Goal: Task Accomplishment & Management: Manage account settings

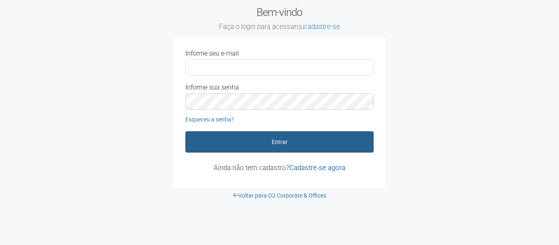
type input "**********"
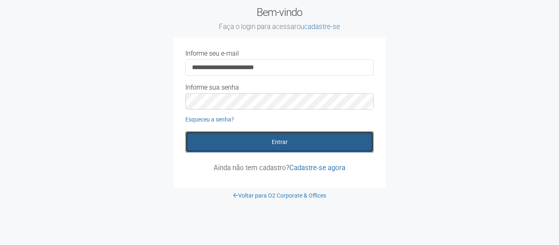
click at [311, 150] on button "Entrar" at bounding box center [279, 141] width 188 height 21
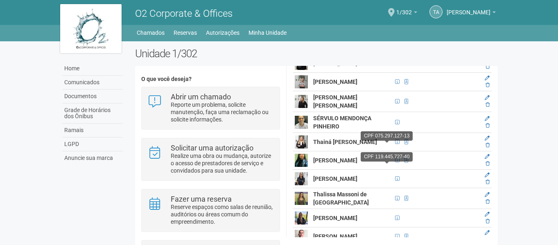
scroll to position [683, 0]
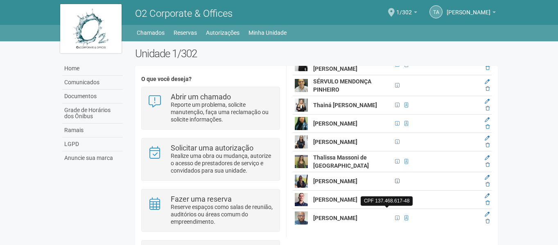
click at [395, 179] on span at bounding box center [397, 181] width 5 height 5
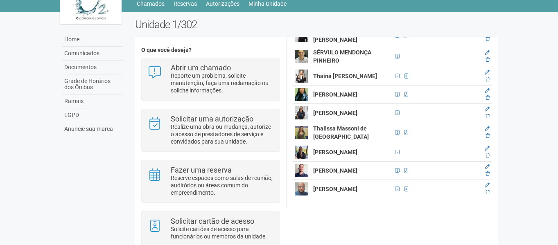
scroll to position [41, 0]
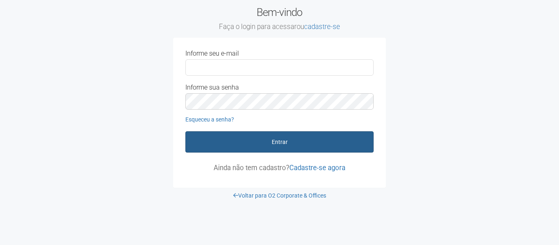
type input "**********"
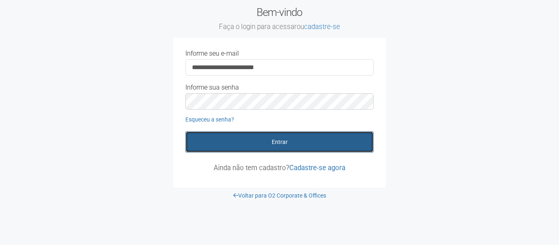
click at [261, 142] on button "Entrar" at bounding box center [279, 141] width 188 height 21
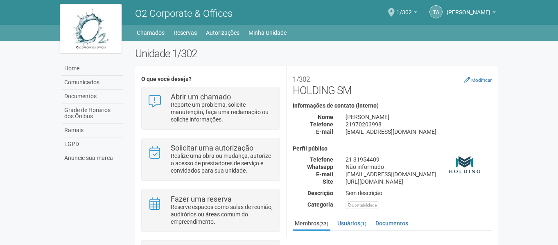
drag, startPoint x: 346, startPoint y: 158, endPoint x: 397, endPoint y: 153, distance: 51.5
click at [397, 153] on div "Perfil público Telefone 21 31954409 Whatsapp Não informado E-mail [EMAIL_ADDRES…" at bounding box center [392, 177] width 199 height 63
copy div "21 31954409"
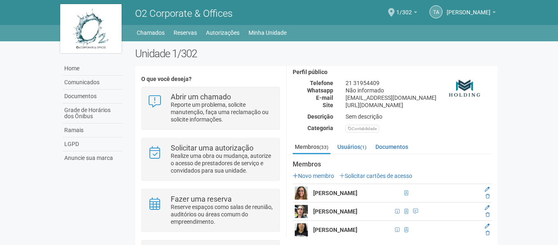
scroll to position [164, 0]
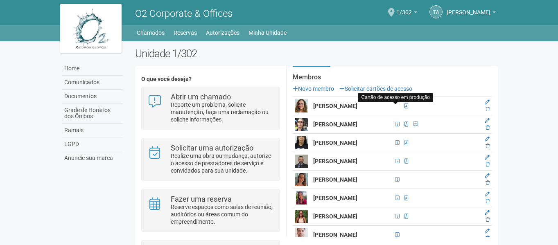
click at [405, 108] on span at bounding box center [407, 106] width 4 height 5
click at [304, 127] on img at bounding box center [301, 124] width 13 height 13
click at [298, 107] on img at bounding box center [301, 105] width 13 height 13
click at [405, 106] on span at bounding box center [407, 106] width 4 height 5
click at [487, 102] on icon at bounding box center [487, 102] width 5 height 5
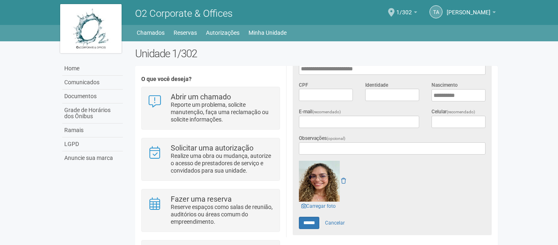
scroll to position [205, 0]
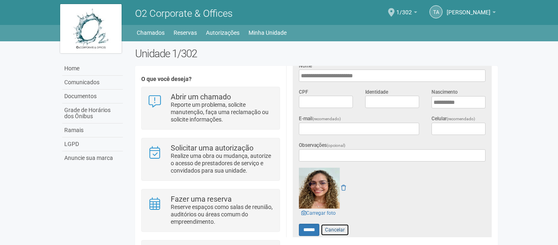
click at [347, 227] on link "Cancelar" at bounding box center [335, 230] width 29 height 12
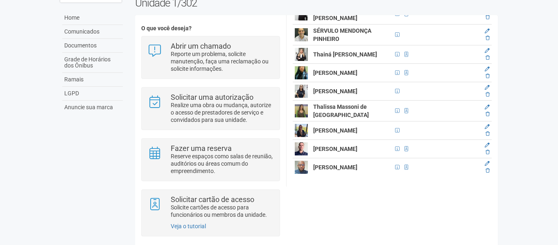
scroll to position [62, 0]
